Goal: Communication & Community: Answer question/provide support

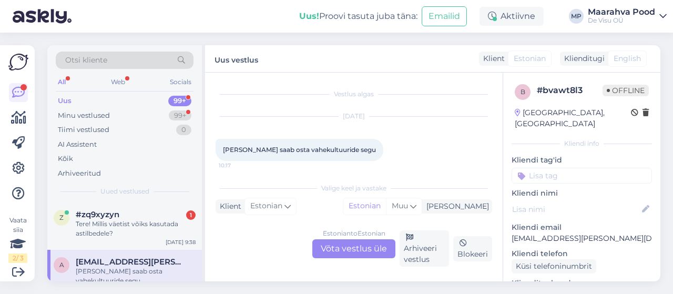
scroll to position [4, 0]
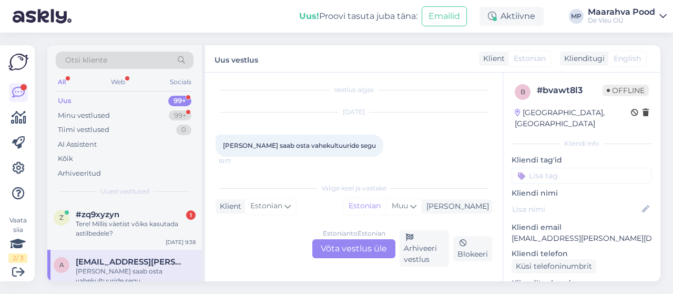
click at [89, 98] on div "Uus 99+" at bounding box center [125, 101] width 138 height 15
click at [90, 114] on div "Minu vestlused" at bounding box center [84, 115] width 52 height 11
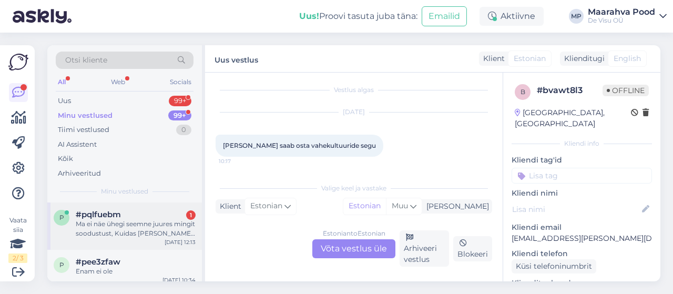
click at [142, 230] on div "Ma ei näe ühegi seemne juures mingit soodustust, Kuidas [PERSON_NAME] arvutate?" at bounding box center [136, 228] width 120 height 19
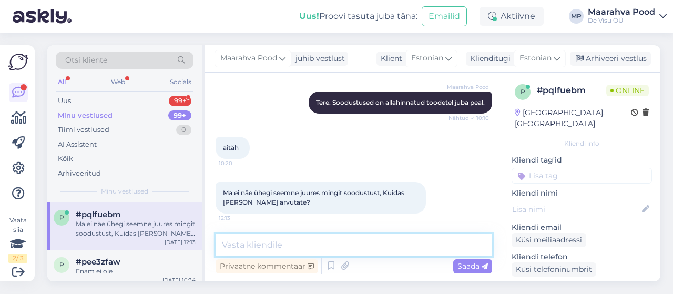
click at [295, 248] on textarea at bounding box center [353, 245] width 276 height 22
type textarea "t"
type textarea "Tere. Soodustus ei olegi seemnetele"
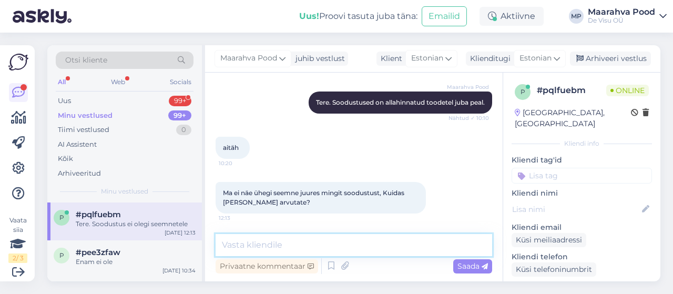
scroll to position [147, 0]
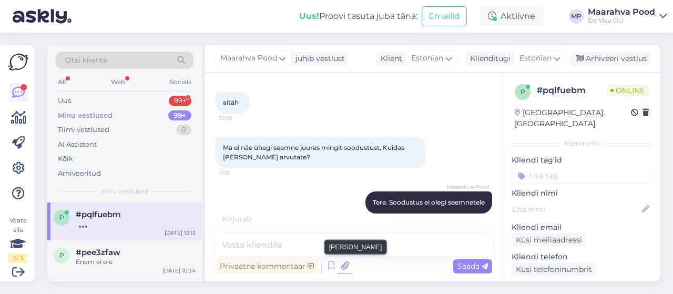
click at [344, 266] on icon at bounding box center [344, 266] width 15 height 16
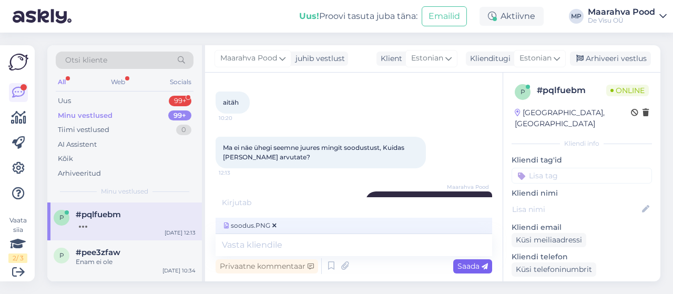
click at [459, 264] on span "Saada" at bounding box center [472, 265] width 30 height 9
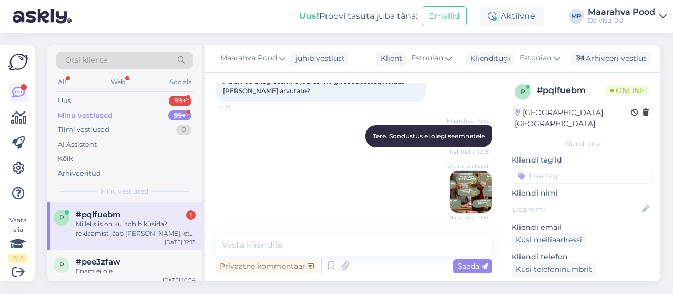
scroll to position [277, 0]
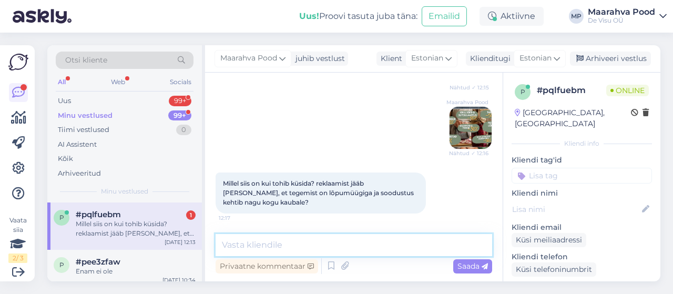
click at [294, 249] on textarea at bounding box center [353, 245] width 276 height 22
type textarea "Panin pildi siia"
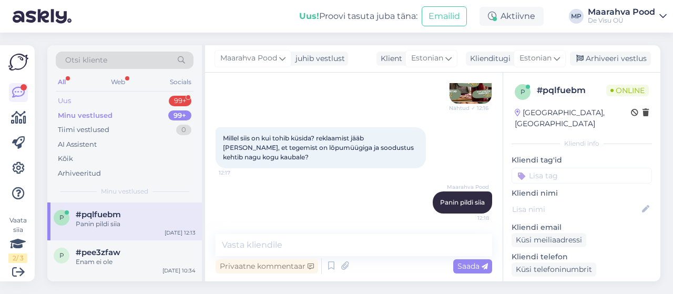
click at [86, 98] on div "Uus 99+" at bounding box center [125, 101] width 138 height 15
